Goal: Transaction & Acquisition: Subscribe to service/newsletter

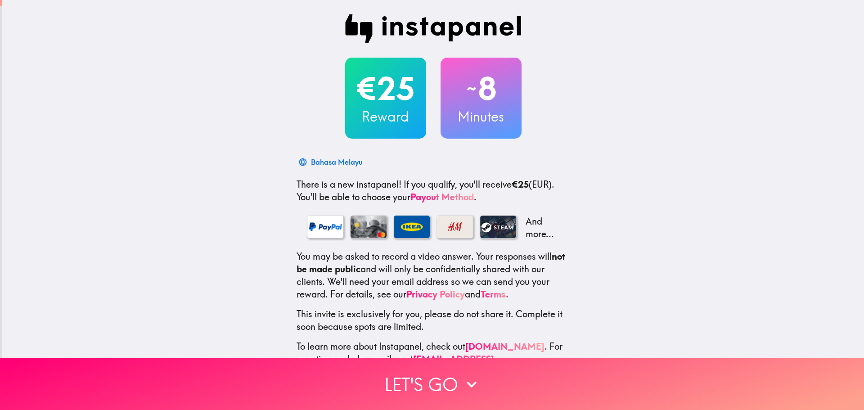
click at [381, 97] on h2 "€25" at bounding box center [385, 88] width 81 height 37
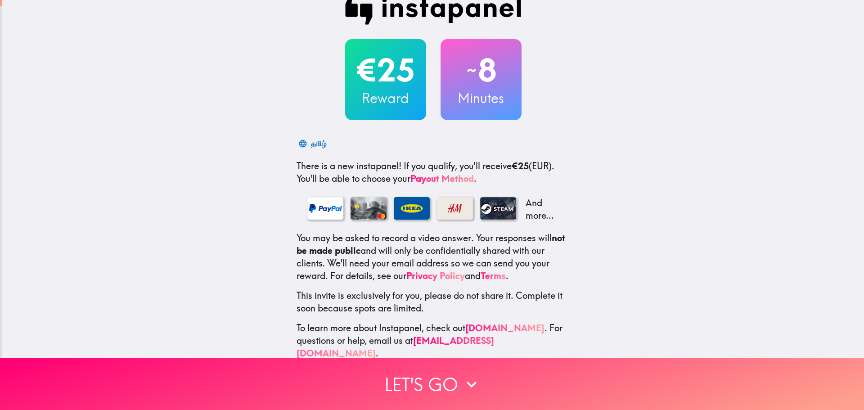
scroll to position [28, 0]
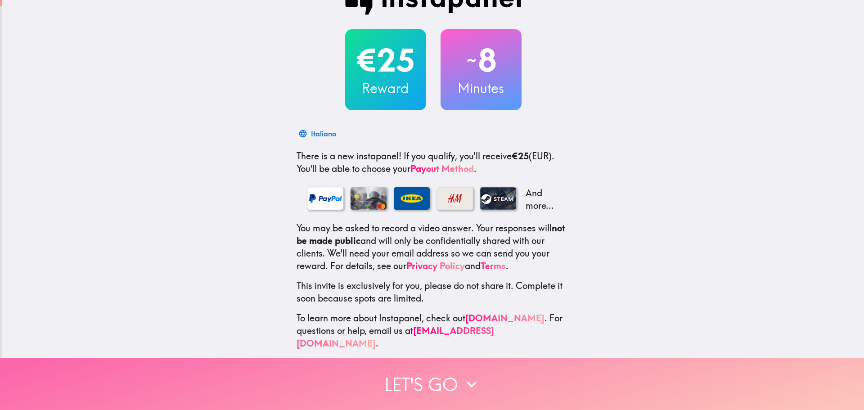
click at [473, 378] on icon "button" at bounding box center [472, 384] width 20 height 20
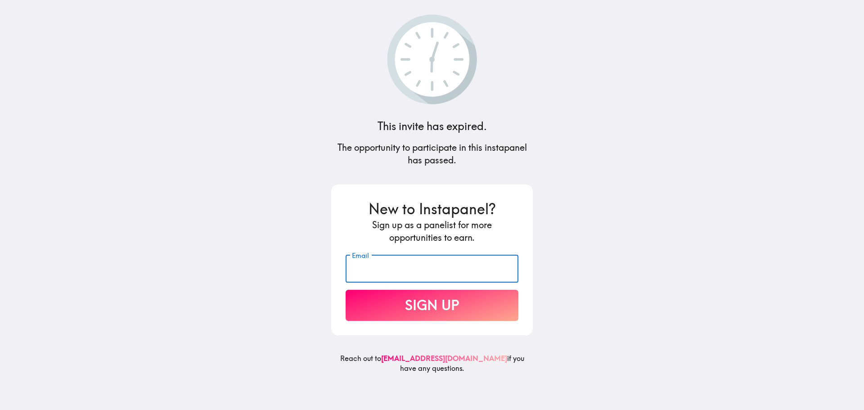
click at [429, 263] on input "Email" at bounding box center [432, 269] width 173 height 28
type input "su.nguyen@orionpharma.com"
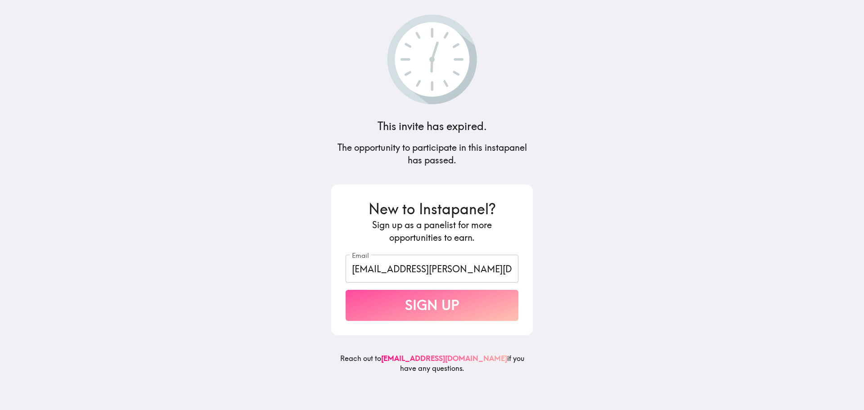
click at [440, 310] on button "Sign Up" at bounding box center [432, 305] width 173 height 31
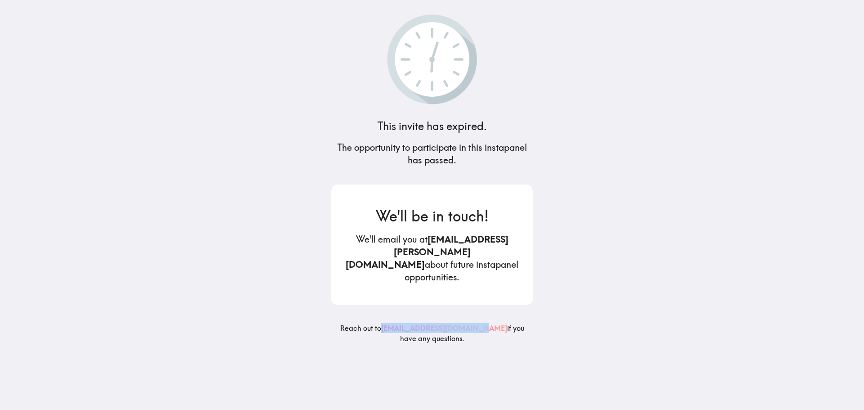
drag, startPoint x: 378, startPoint y: 315, endPoint x: 469, endPoint y: 312, distance: 90.9
click at [469, 323] on h6 "Reach out to panelists@instapanel.com if you have any questions." at bounding box center [432, 336] width 202 height 27
copy h6 "panelists@instapanel.com"
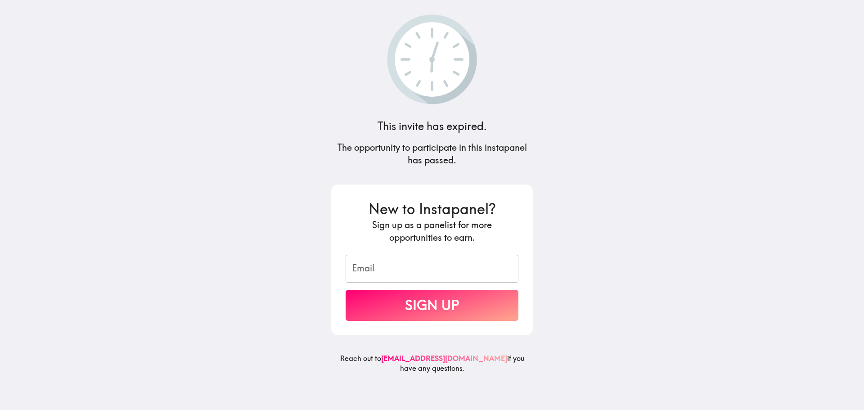
click at [781, 5] on main "This invite has expired. The opportunity to participate in this instapanel has …" at bounding box center [432, 205] width 864 height 410
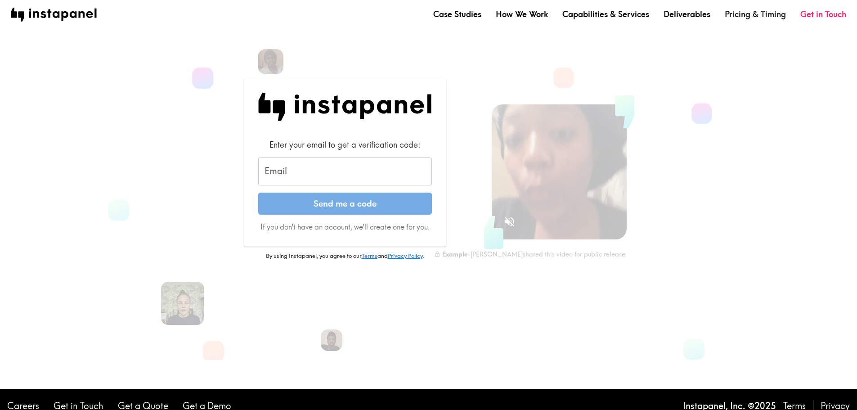
click at [741, 16] on link "Pricing & Timing" at bounding box center [755, 14] width 61 height 11
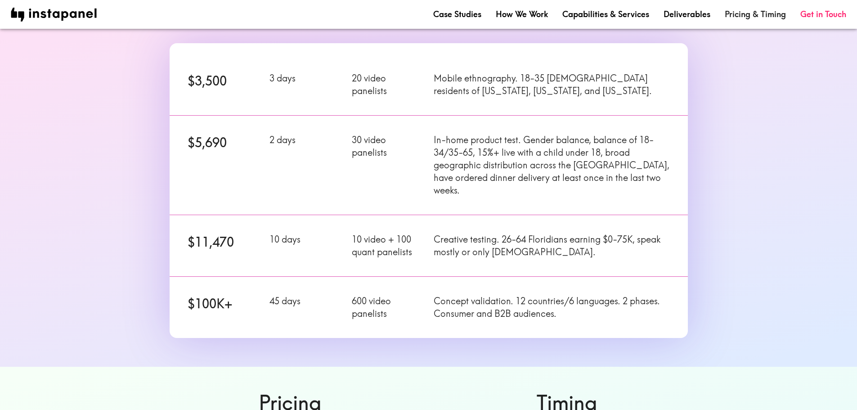
scroll to position [135, 0]
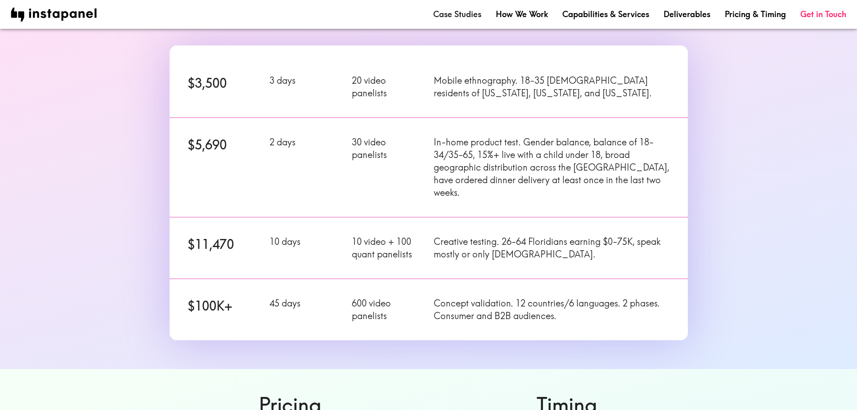
click at [470, 18] on link "Case Studies" at bounding box center [457, 14] width 48 height 11
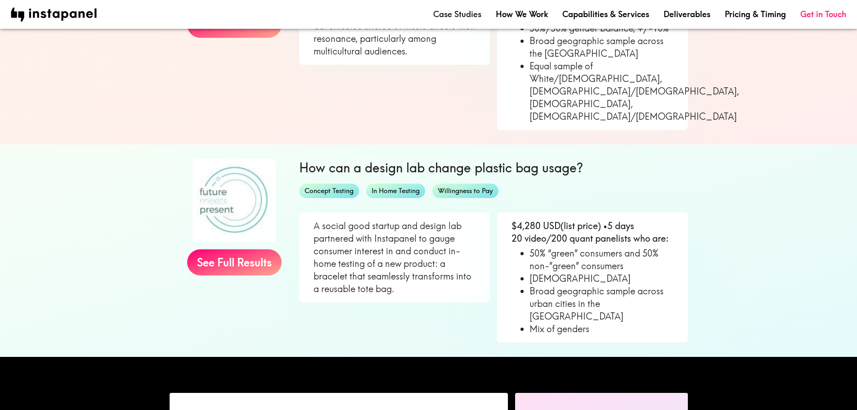
scroll to position [630, 0]
